Goal: Information Seeking & Learning: Learn about a topic

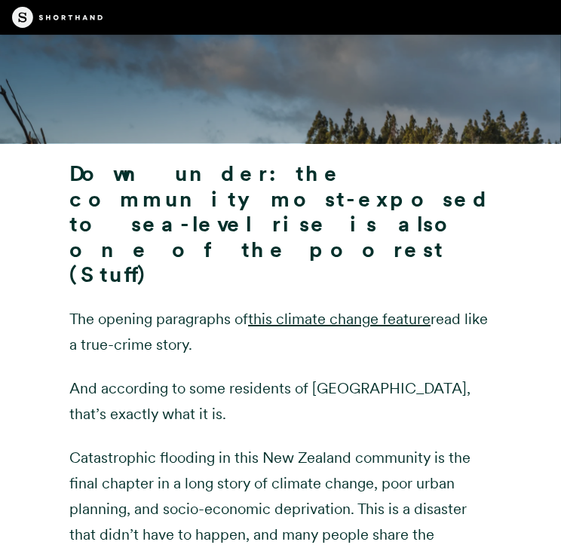
scroll to position [5025, 0]
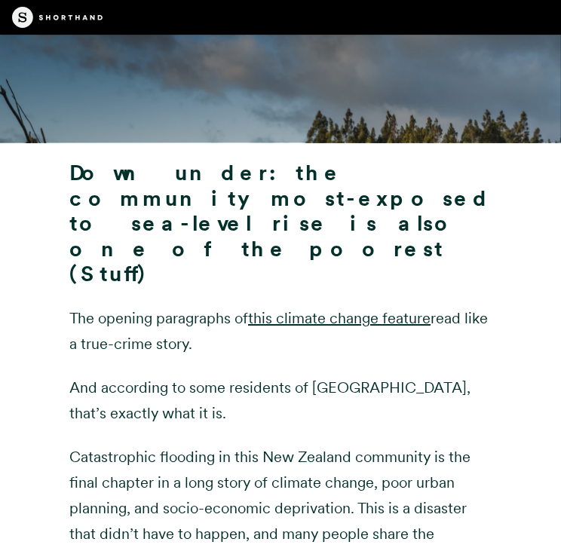
click at [160, 207] on strong "Down under: the community most-exposed to sea-level rise is also one of the poo…" at bounding box center [280, 223] width 422 height 127
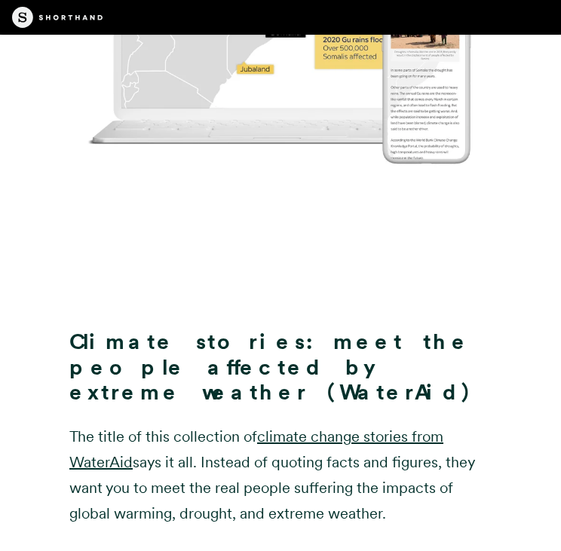
scroll to position [8252, 0]
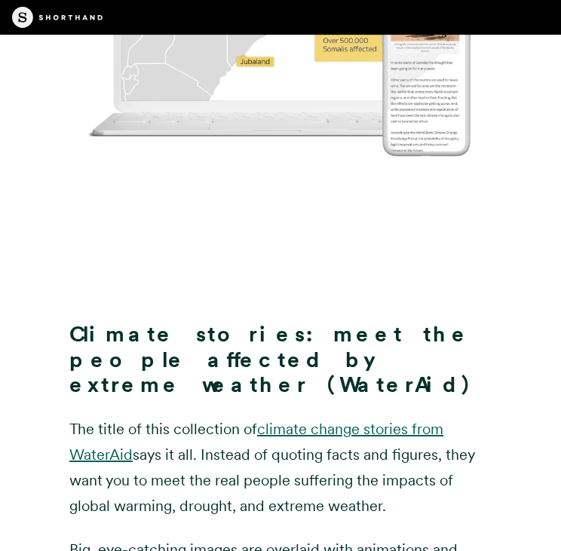
click at [325, 420] on link "climate change stories from WaterAid" at bounding box center [256, 442] width 374 height 44
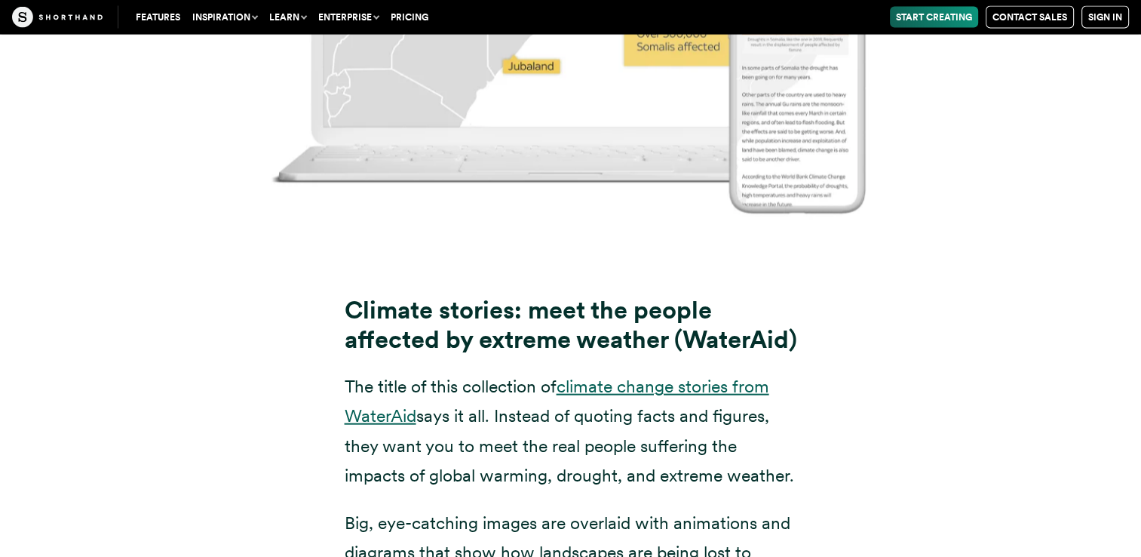
scroll to position [9103, 0]
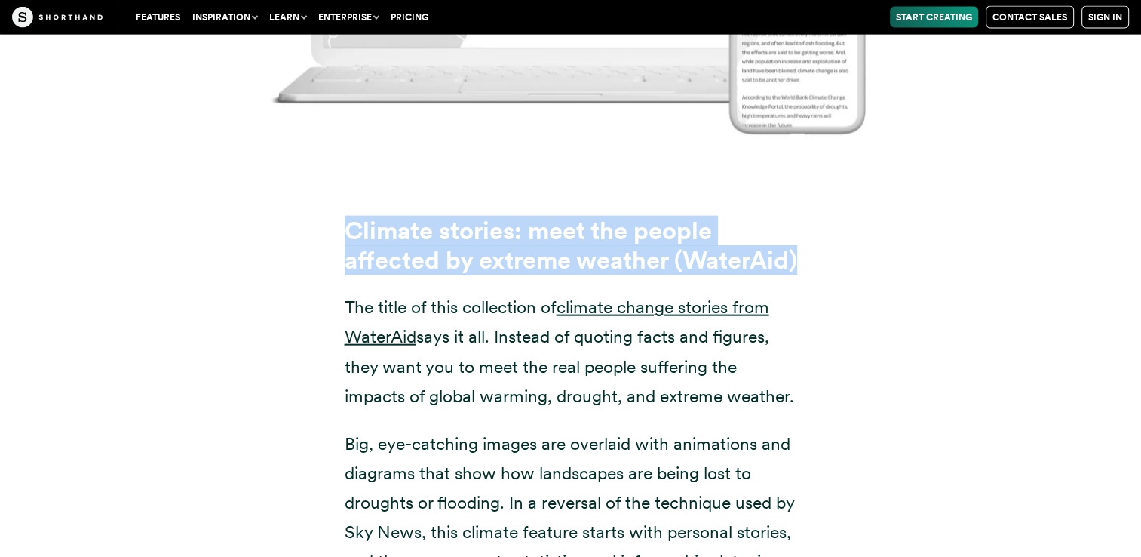
drag, startPoint x: 350, startPoint y: 207, endPoint x: 492, endPoint y: 263, distance: 152.7
click at [492, 263] on h3 "Climate stories: meet the people affected by extreme weather (WaterAid)" at bounding box center [571, 245] width 453 height 58
copy strong "Climate stories: meet the people affected by extreme weather (WaterAid)"
click at [560, 303] on link "climate change stories from WaterAid" at bounding box center [557, 321] width 425 height 51
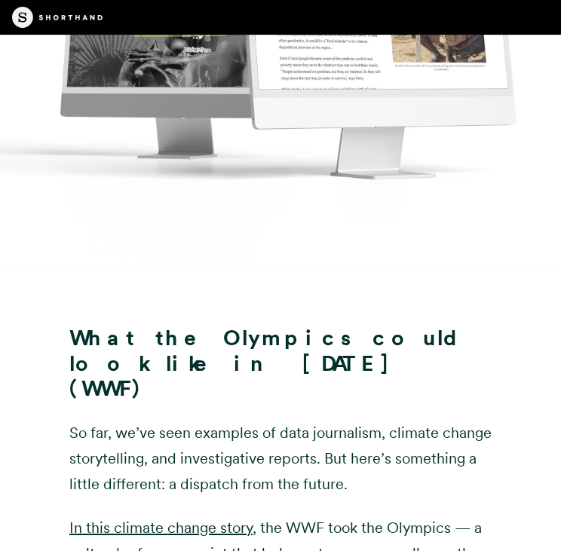
scroll to position [14759, 0]
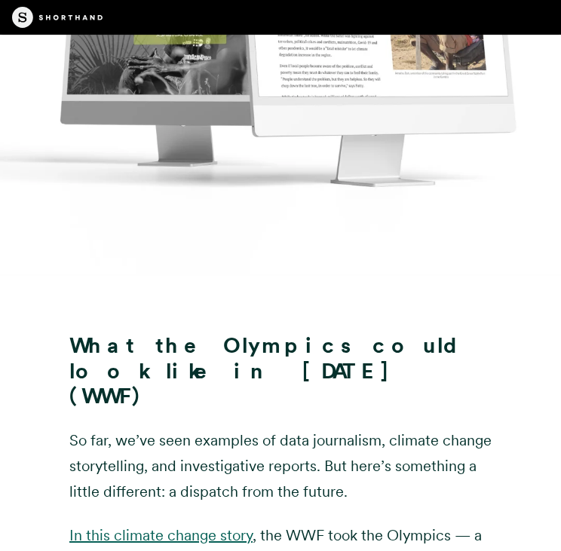
click at [210, 527] on link "In this climate change story" at bounding box center [160, 536] width 183 height 18
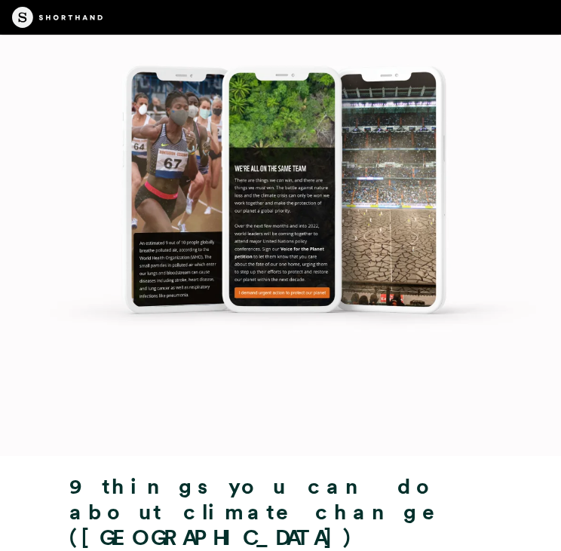
scroll to position [16346, 0]
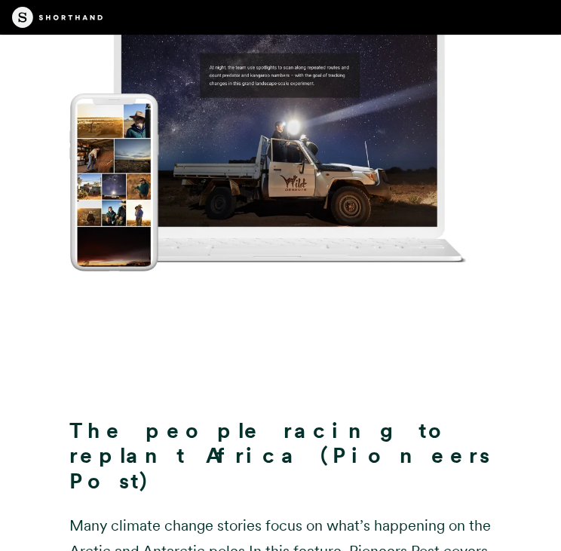
scroll to position [13071, 0]
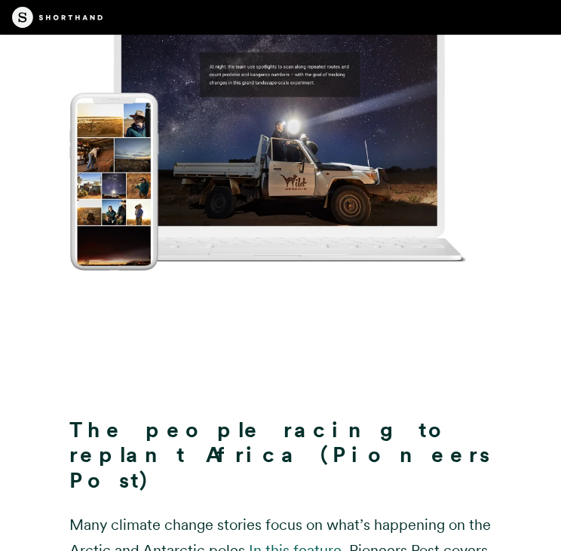
click at [299, 542] on link "In this feature" at bounding box center [295, 551] width 93 height 18
